Goal: Task Accomplishment & Management: Use online tool/utility

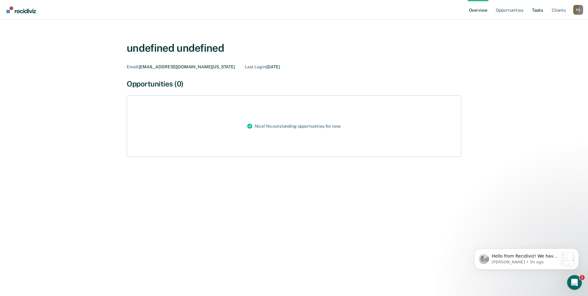
click at [532, 9] on link "Tasks" at bounding box center [537, 10] width 14 height 20
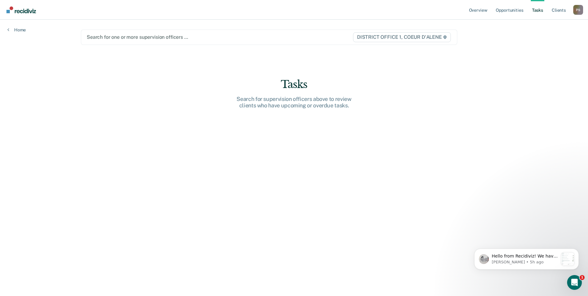
click at [154, 41] on div "Search for one or more supervision officers …" at bounding box center [214, 37] width 256 height 8
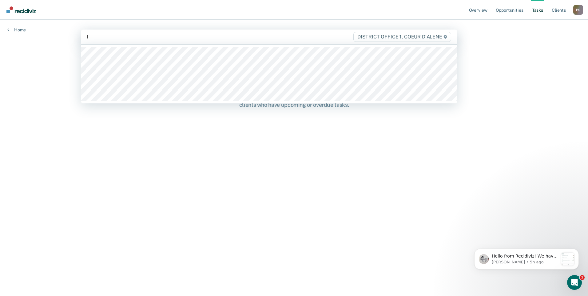
type input "fl"
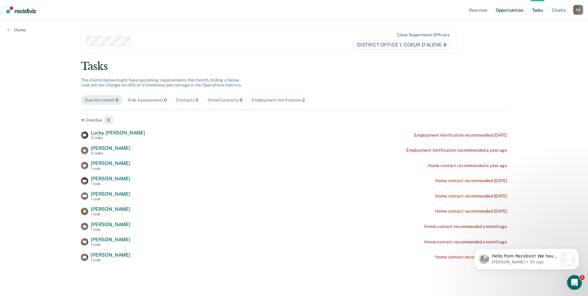
click at [521, 9] on link "Opportunities" at bounding box center [509, 10] width 30 height 20
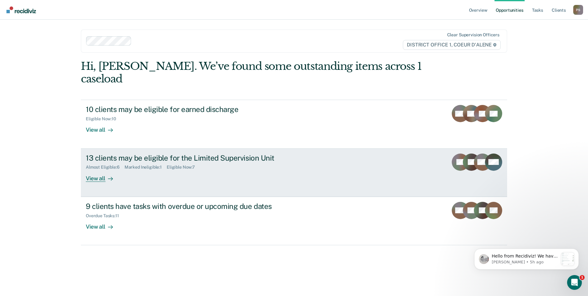
click at [173, 166] on div "13 clients may be eligible for the Limited Supervision Unit Almost Eligible : 6…" at bounding box center [201, 167] width 230 height 28
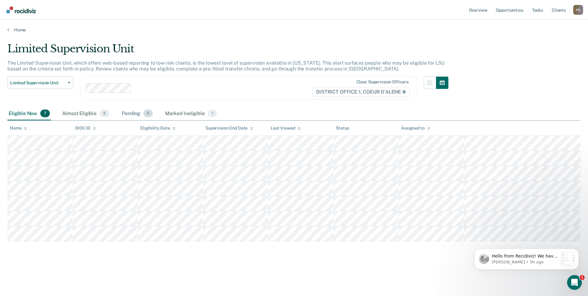
click at [137, 114] on div "Pending 0" at bounding box center [136, 114] width 33 height 14
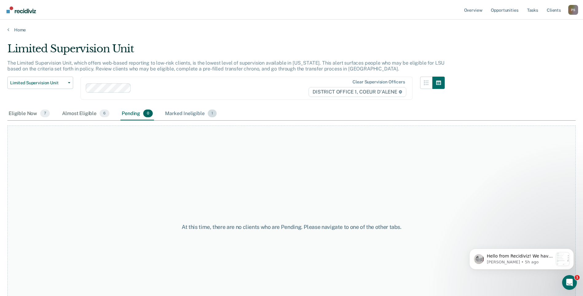
click at [181, 109] on div "Marked Ineligible 1" at bounding box center [191, 114] width 54 height 14
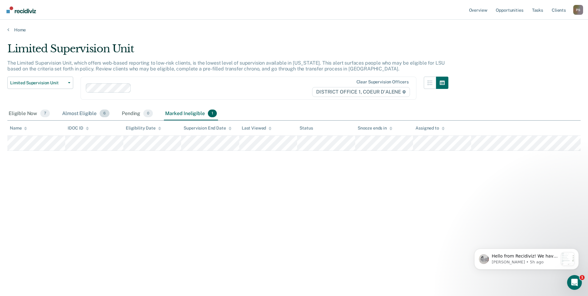
click at [90, 114] on div "Almost Eligible 6" at bounding box center [86, 114] width 50 height 14
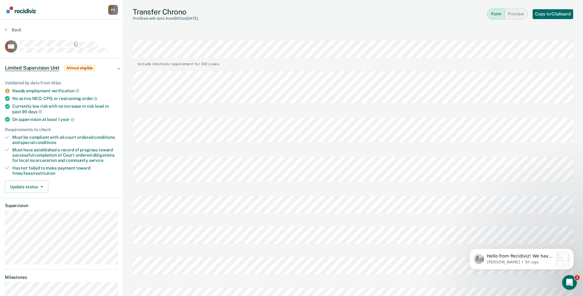
click at [135, 185] on div at bounding box center [353, 188] width 440 height 6
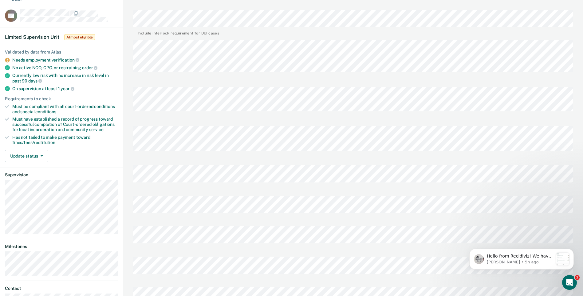
click at [132, 230] on div "Transfer Chrono Last edited by [PERSON_NAME][EMAIL_ADDRESS][DOMAIN_NAME][US_STA…" at bounding box center [353, 230] width 460 height 522
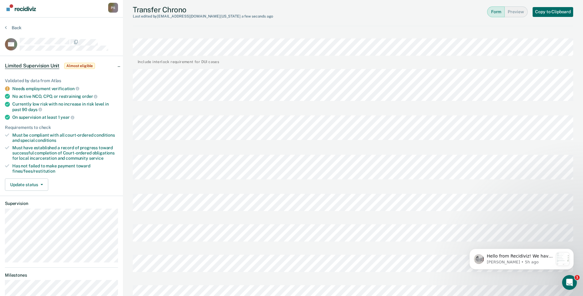
scroll to position [0, 0]
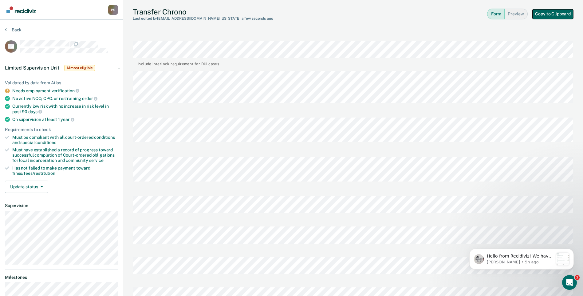
click at [552, 13] on button "Copy to Clipboard" at bounding box center [553, 14] width 41 height 10
click at [128, 136] on div "Transfer Chrono Last edited by [PERSON_NAME][EMAIL_ADDRESS][DOMAIN_NAME][US_STA…" at bounding box center [353, 261] width 460 height 522
